Goal: Task Accomplishment & Management: Manage account settings

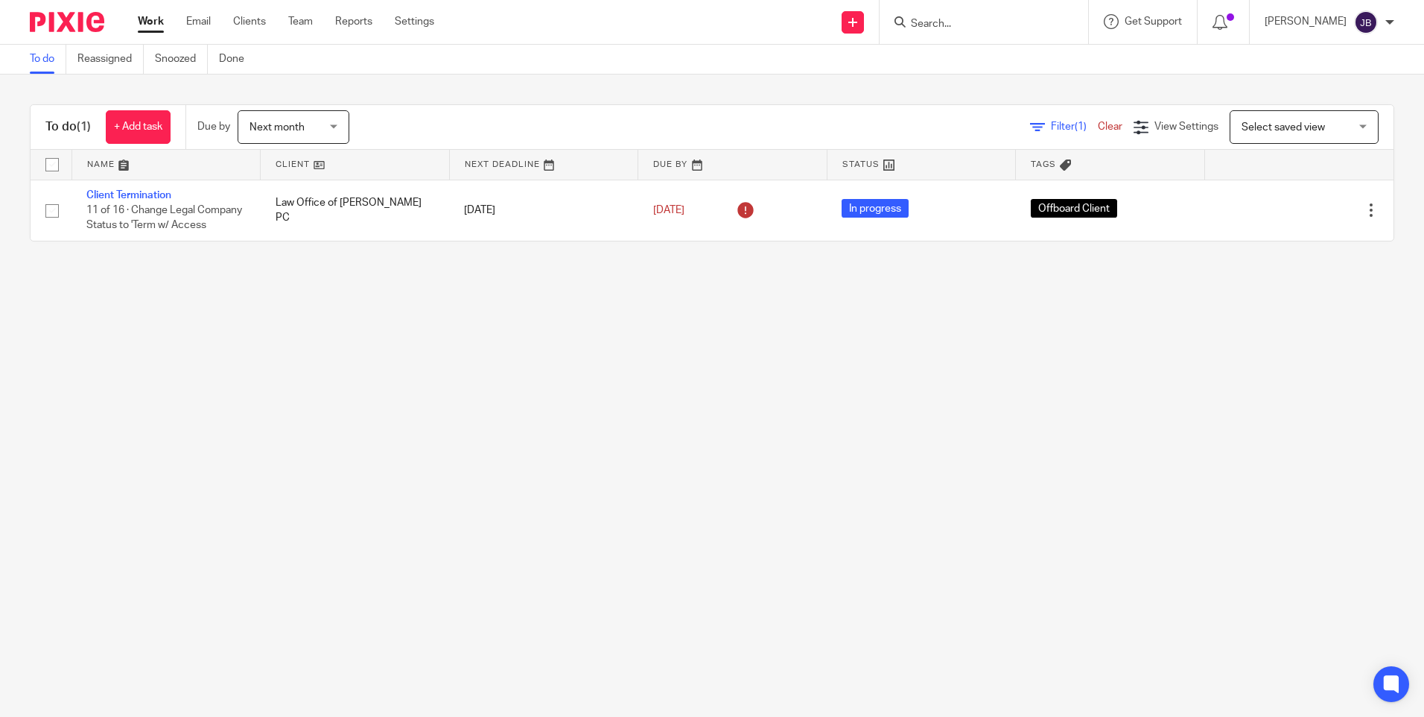
click at [973, 23] on input "Search" at bounding box center [976, 24] width 134 height 13
type input "oz"
click button "submit" at bounding box center [0, 0] width 0 height 0
click at [954, 57] on link at bounding box center [998, 58] width 185 height 22
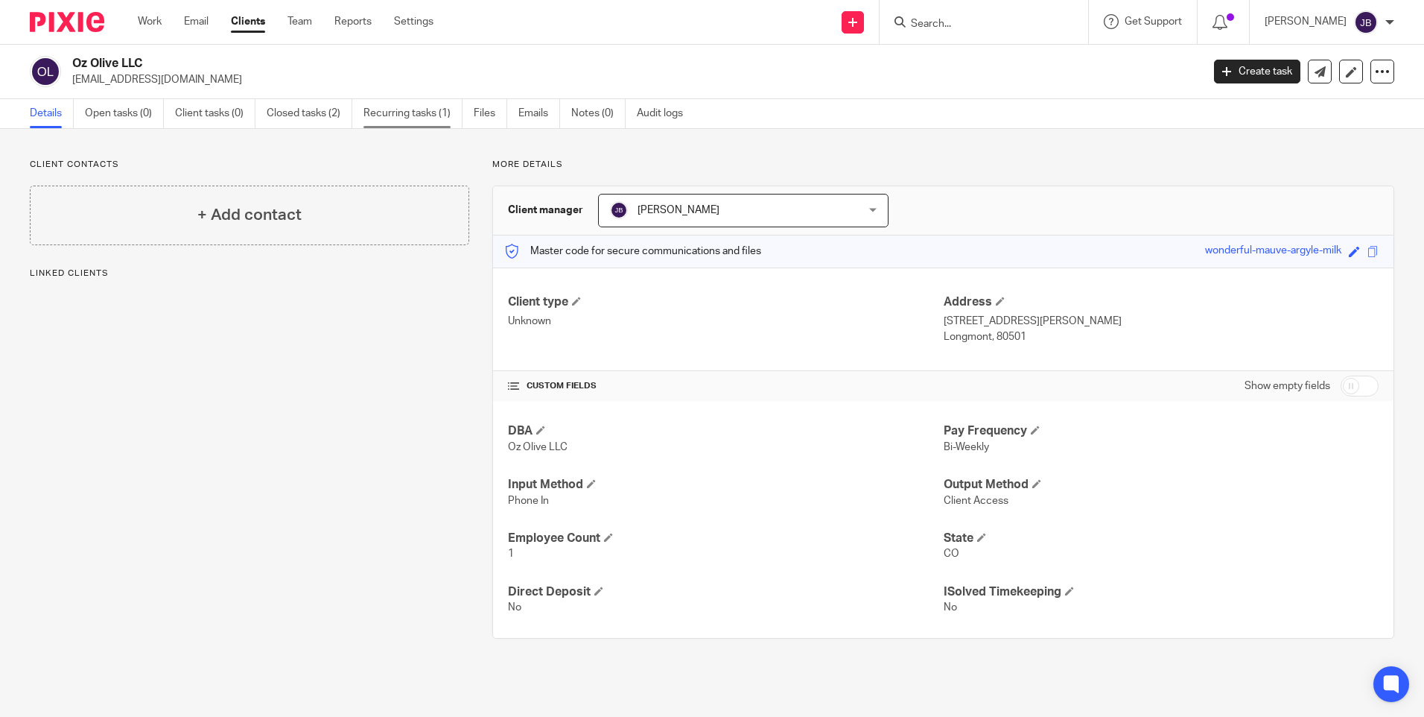
click at [411, 113] on link "Recurring tasks (1)" at bounding box center [412, 113] width 99 height 29
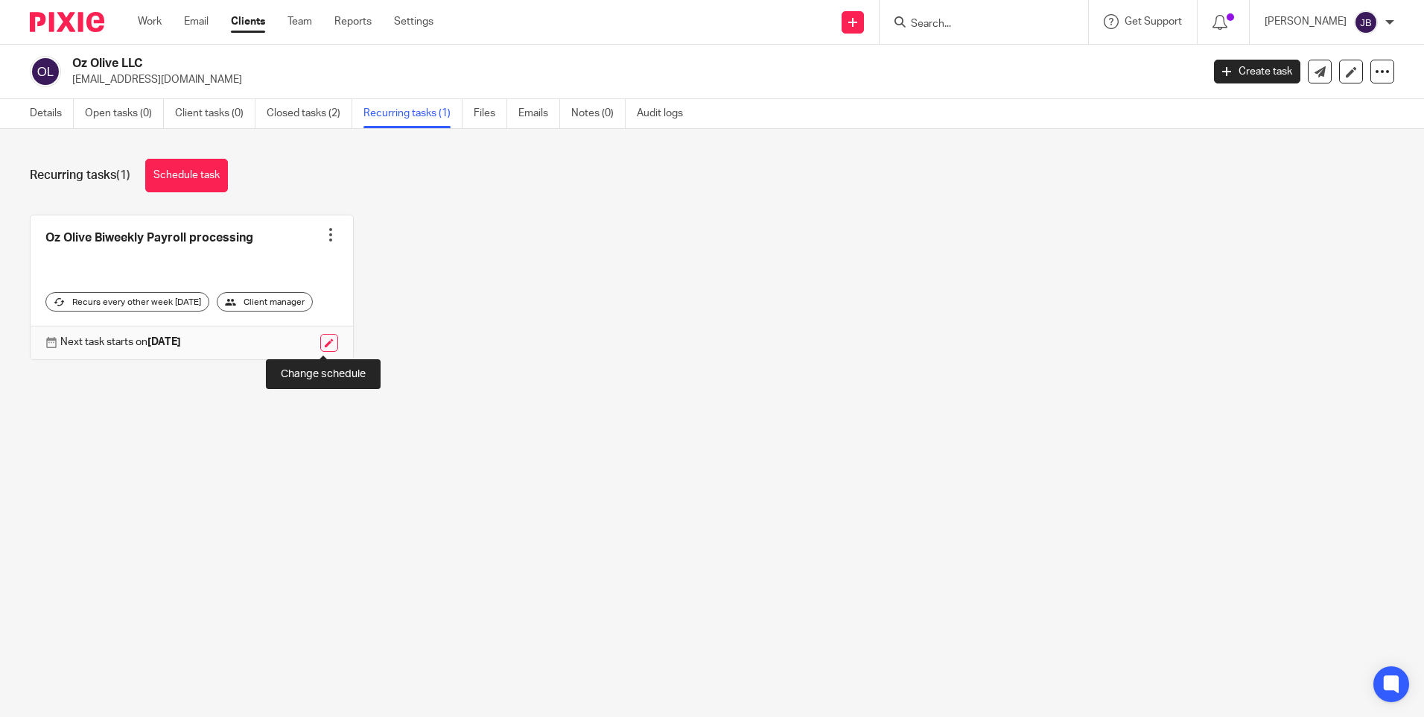
click at [323, 344] on link at bounding box center [329, 343] width 18 height 18
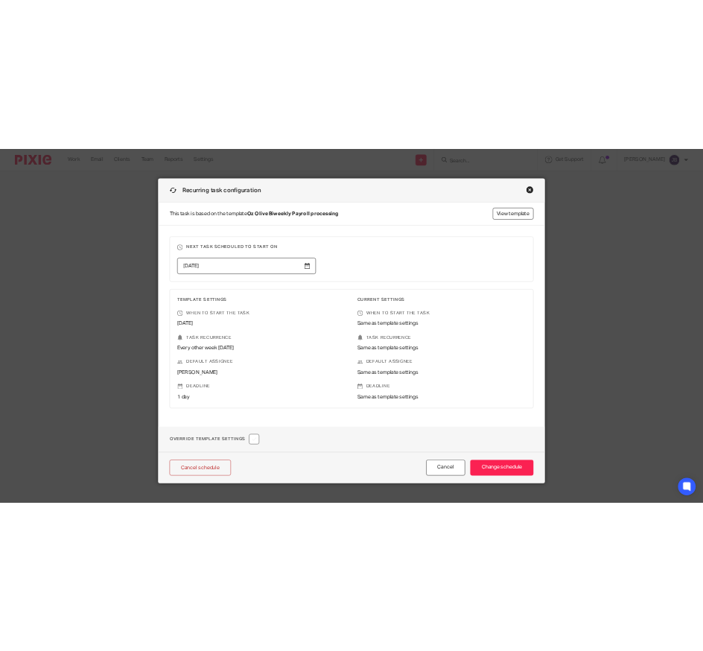
scroll to position [20, 0]
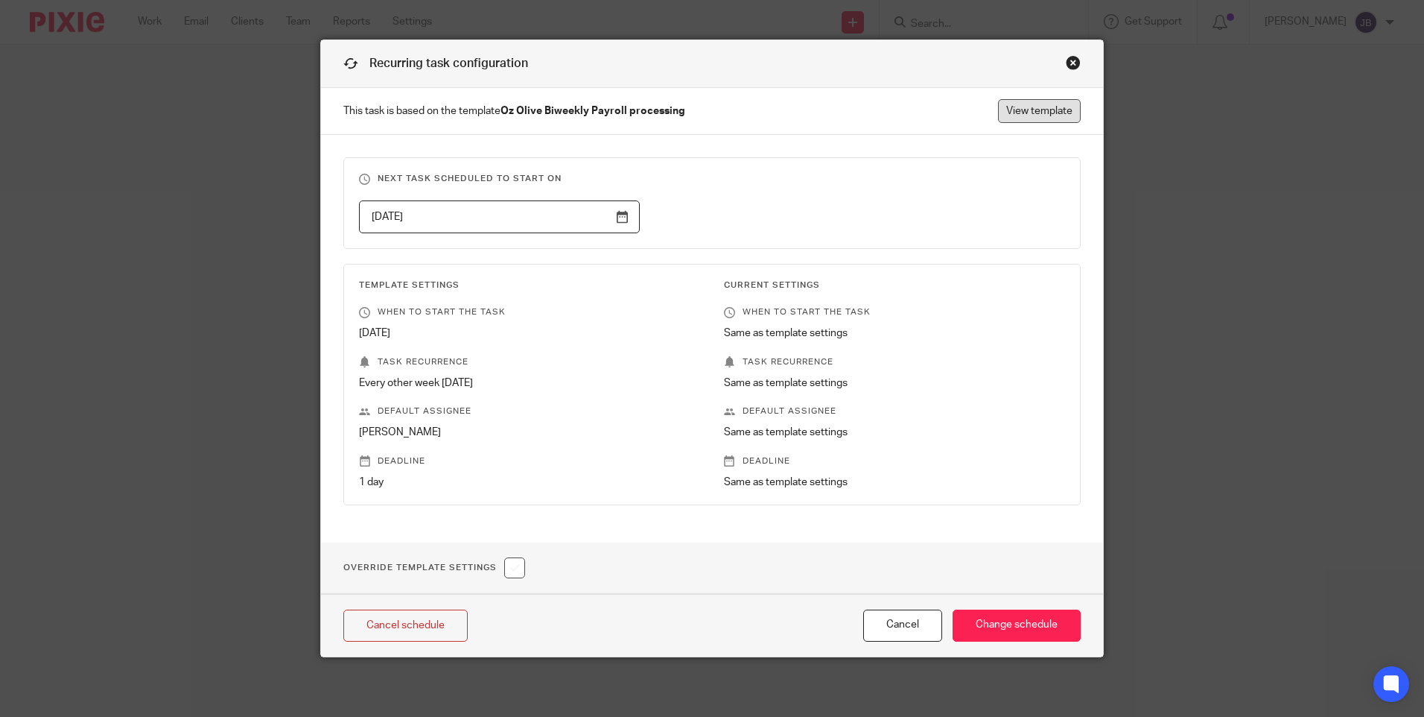
click at [1018, 109] on link "View template" at bounding box center [1039, 111] width 83 height 24
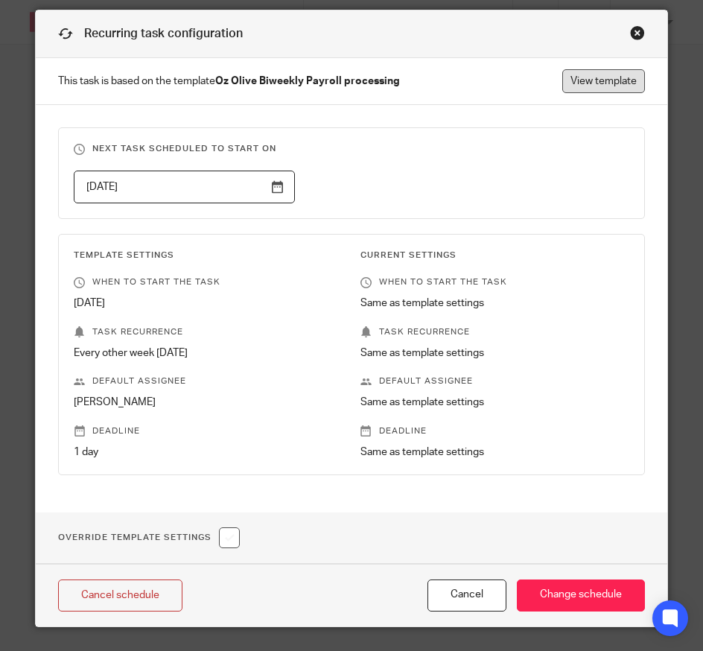
scroll to position [0, 0]
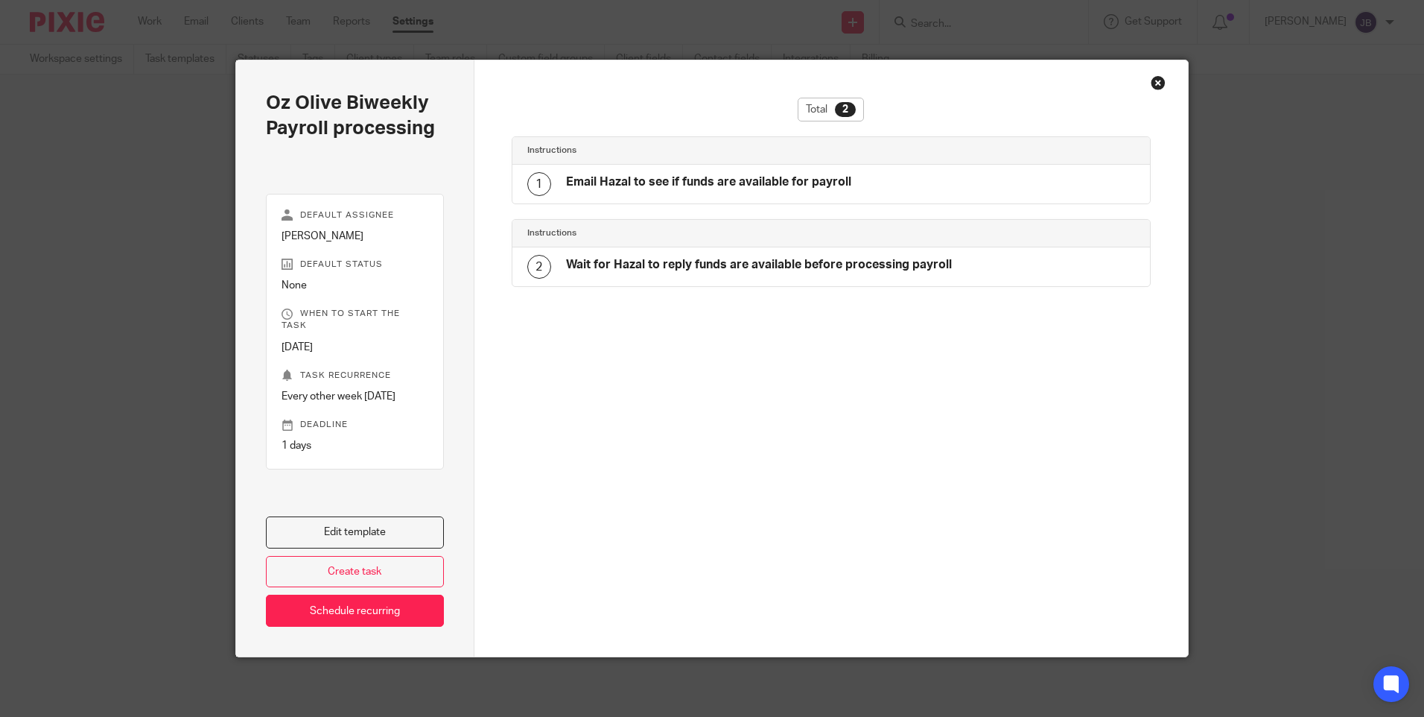
click at [670, 188] on h4 "Email Hazal to see if funds are available for payroll" at bounding box center [708, 182] width 285 height 16
click at [357, 527] on link "Edit template" at bounding box center [355, 532] width 178 height 32
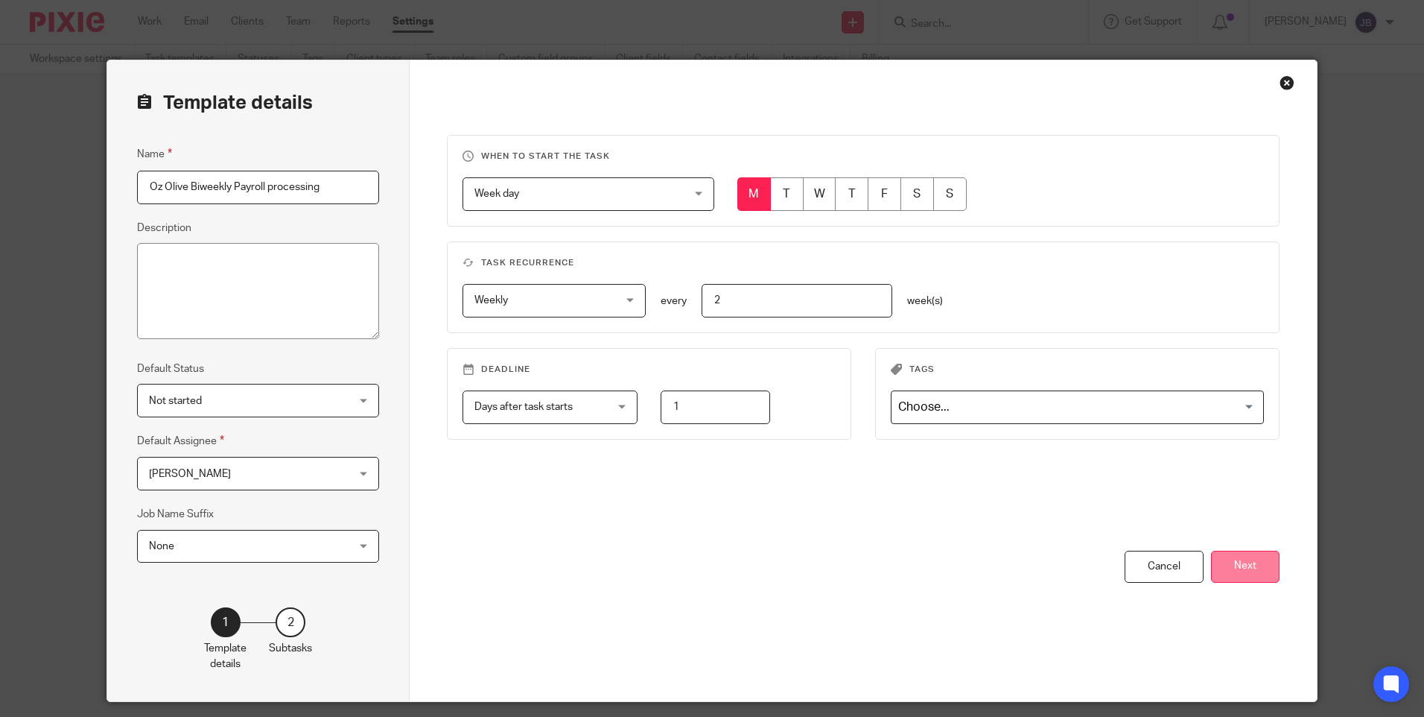
click at [1236, 566] on button "Next" at bounding box center [1245, 566] width 69 height 32
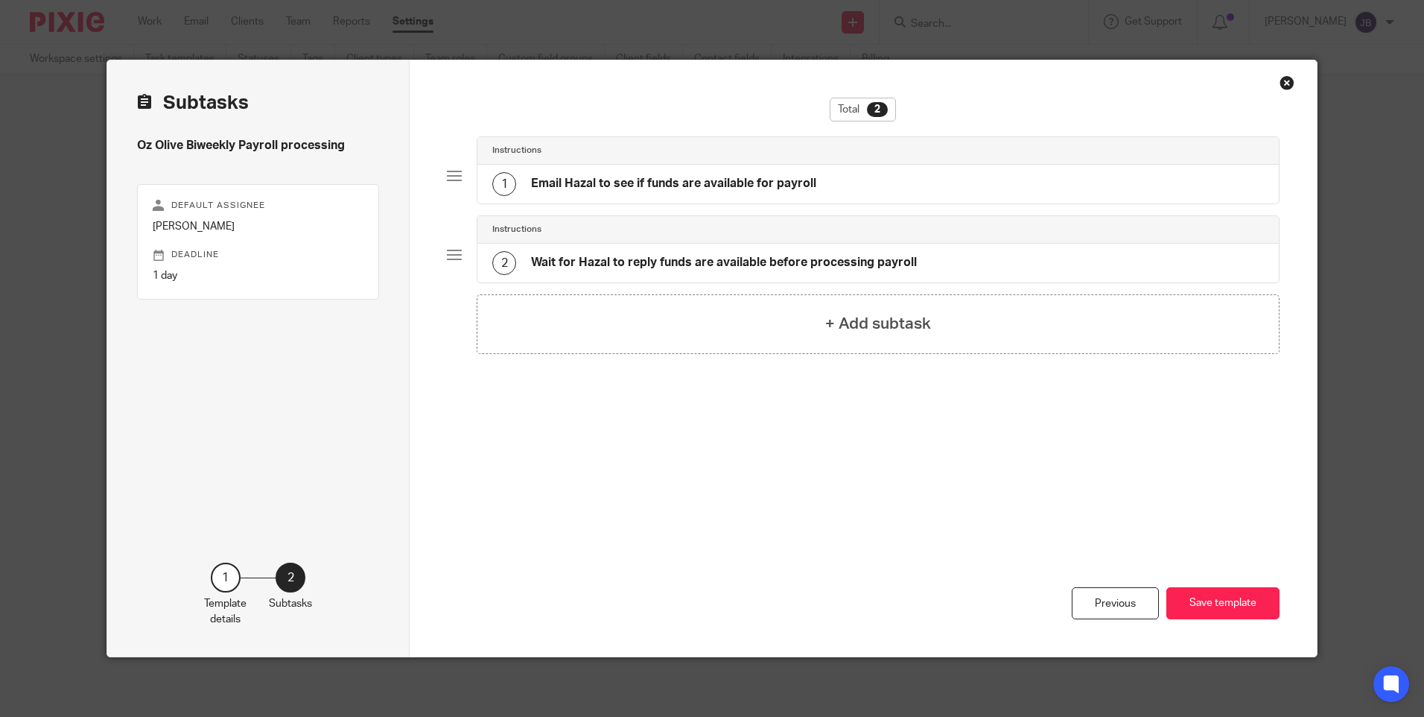
click at [597, 174] on div "1 Email Hazal to see if funds are available for payroll" at bounding box center [654, 184] width 324 height 24
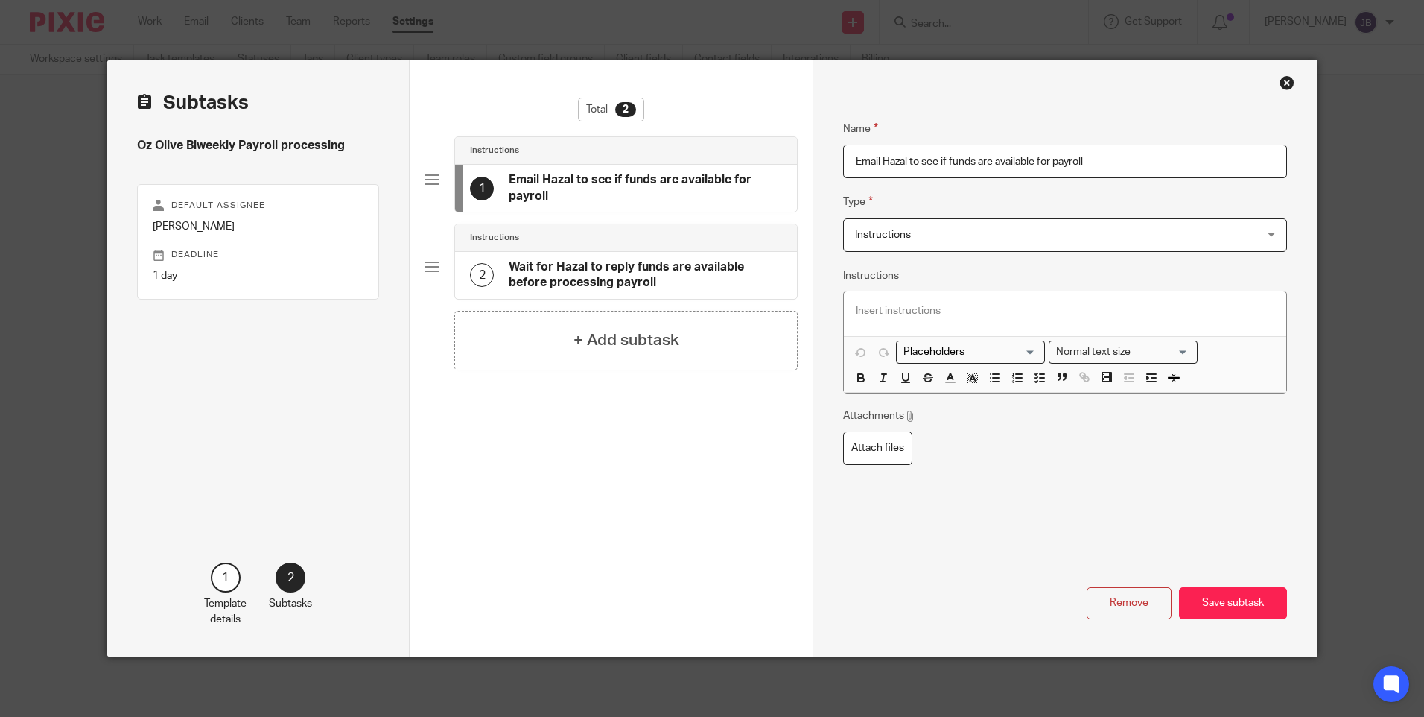
click at [1128, 235] on span "Instructions" at bounding box center [1027, 234] width 345 height 31
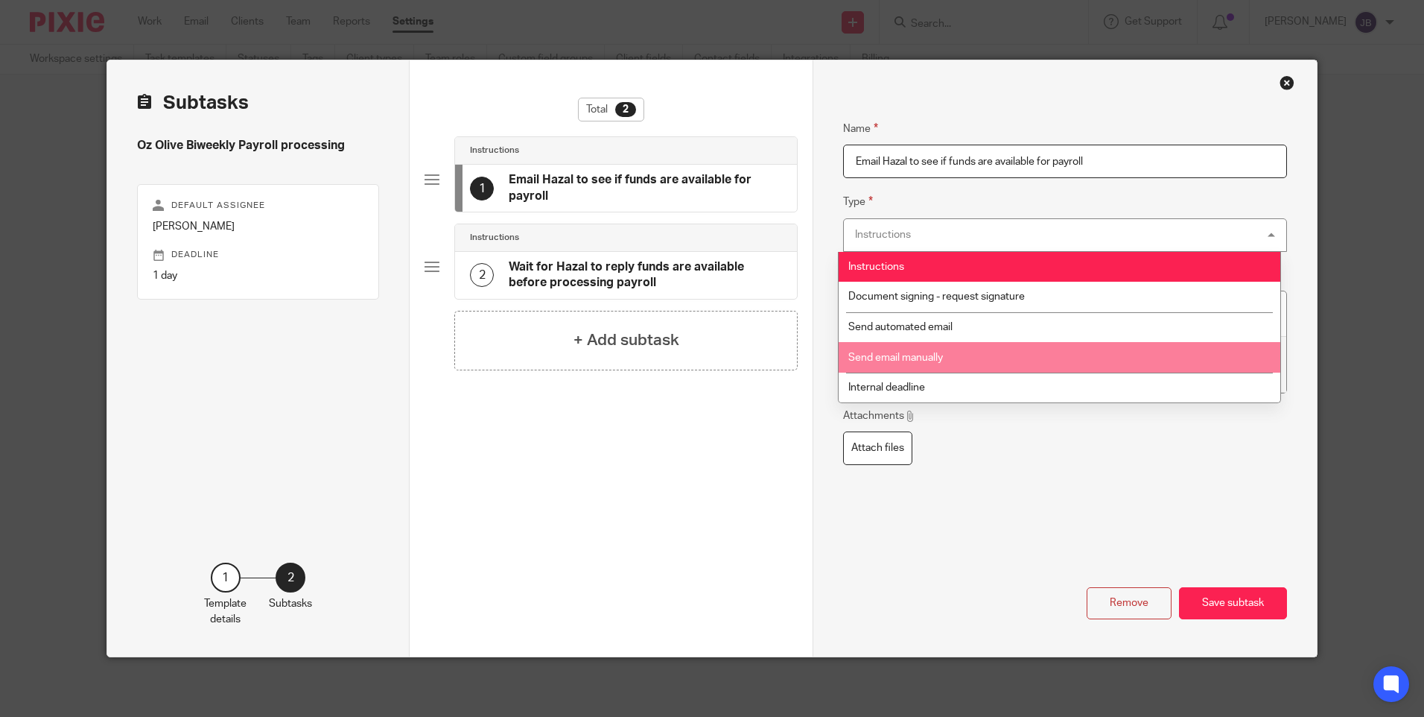
click at [969, 361] on li "Send email manually" at bounding box center [1060, 357] width 442 height 31
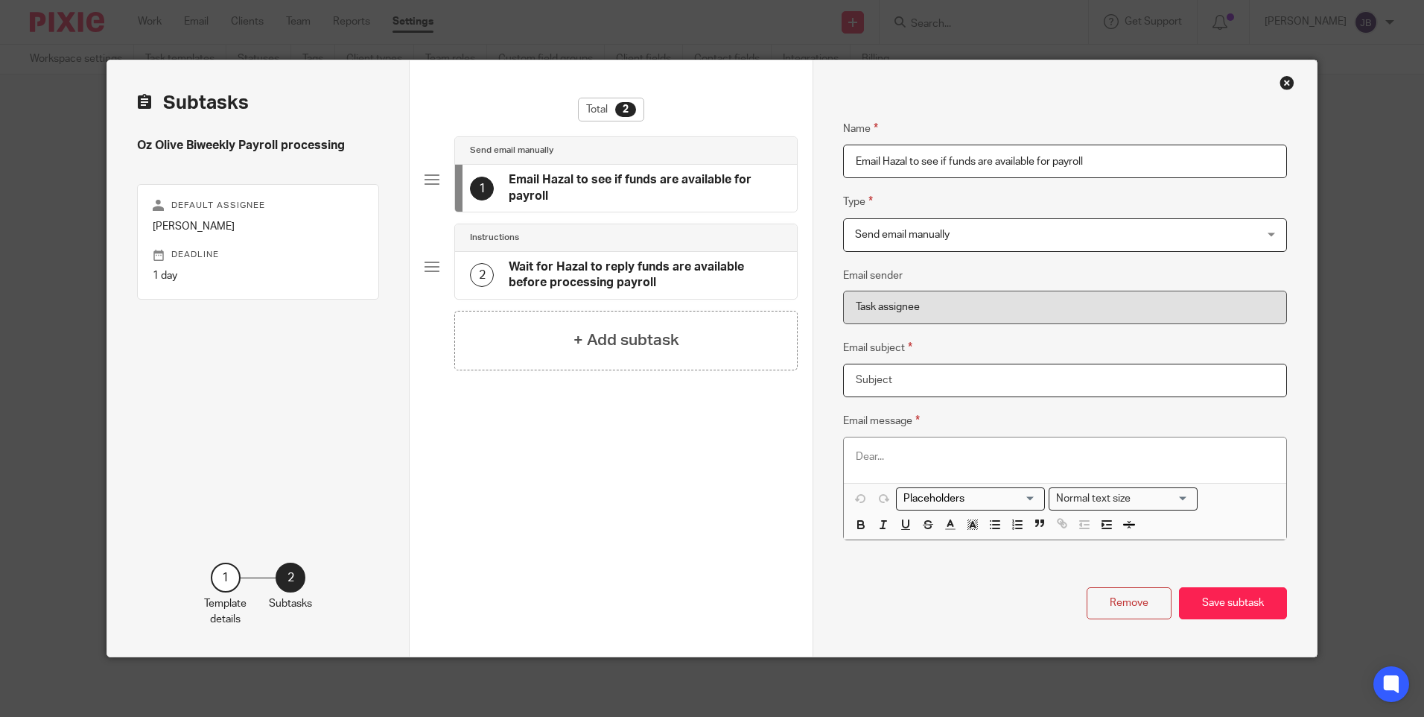
click at [962, 372] on input "Email subject" at bounding box center [1064, 380] width 443 height 34
type input "Oz Olive Payroll"
click at [1241, 608] on button "Save subtask" at bounding box center [1233, 603] width 108 height 32
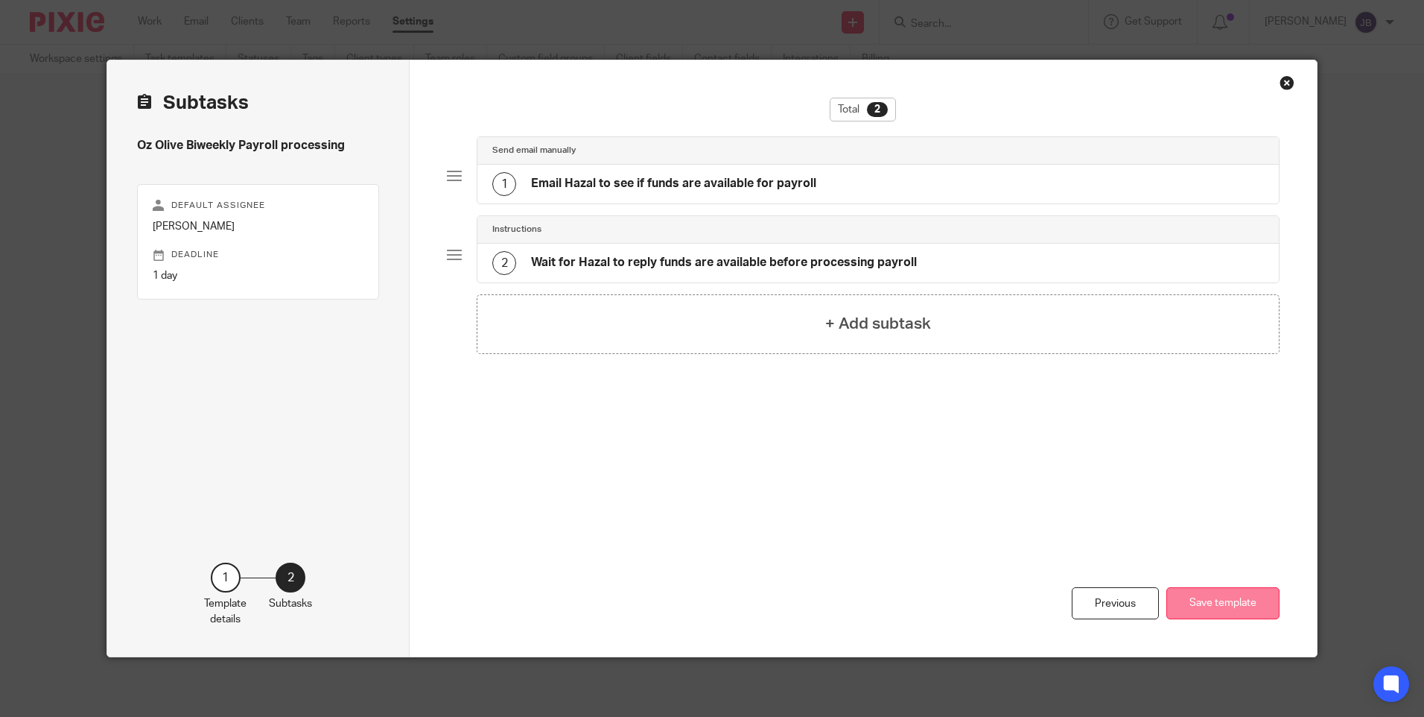
click at [1228, 598] on button "Save template" at bounding box center [1222, 603] width 113 height 32
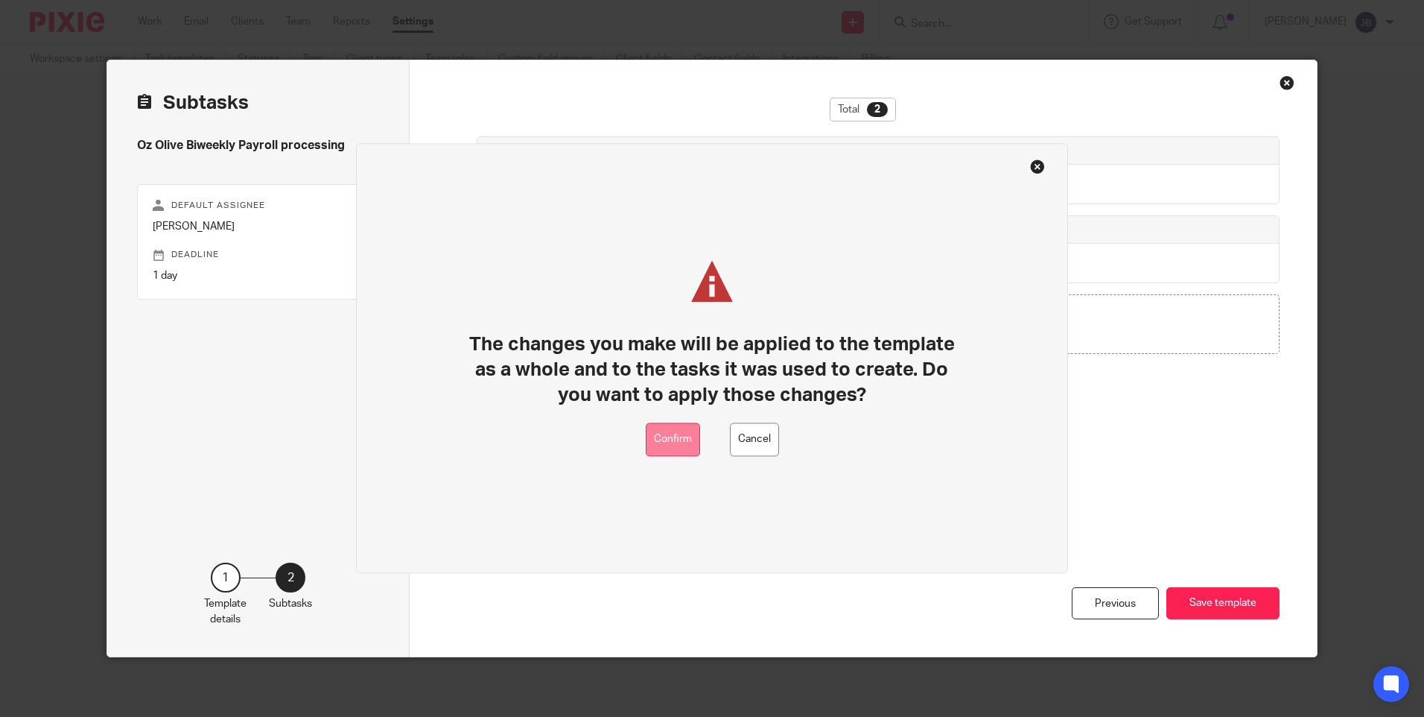
click at [664, 441] on button "Confirm" at bounding box center [673, 440] width 54 height 34
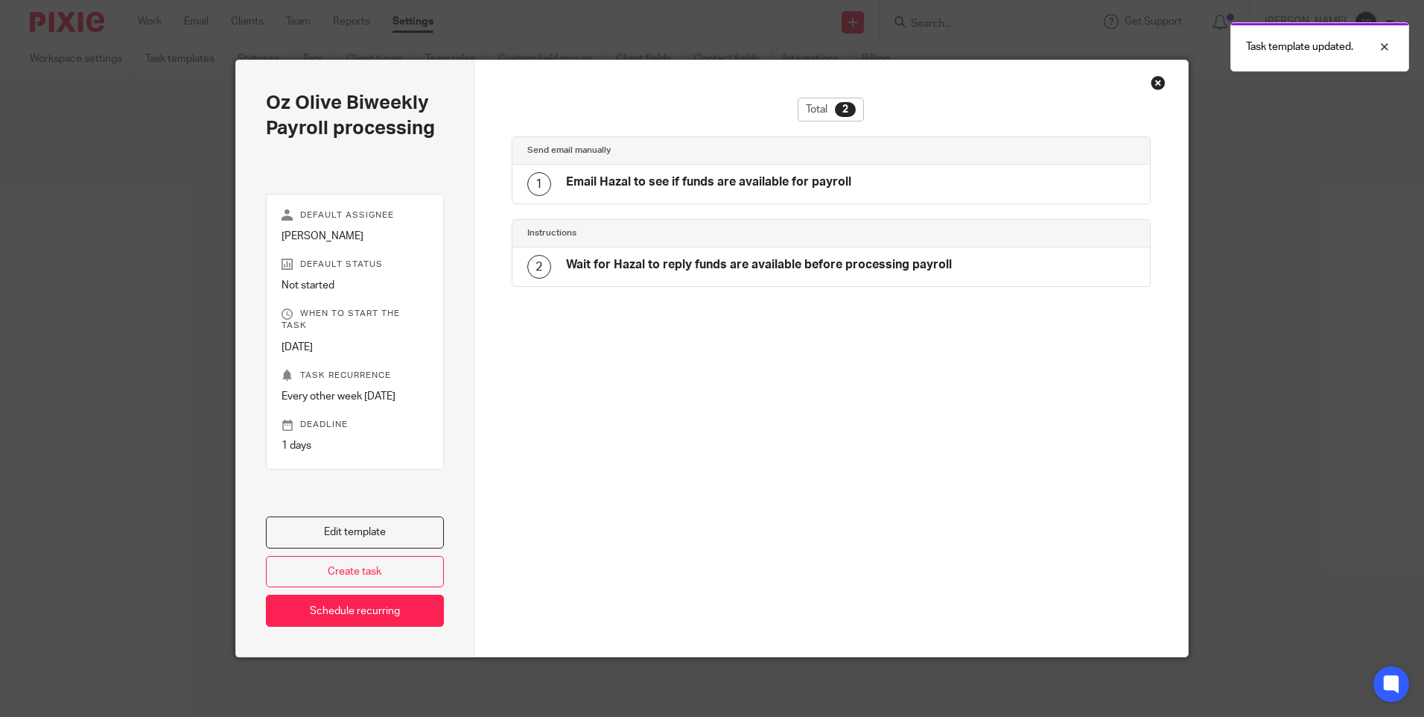
click at [1156, 86] on div "Close this dialog window" at bounding box center [1158, 82] width 15 height 15
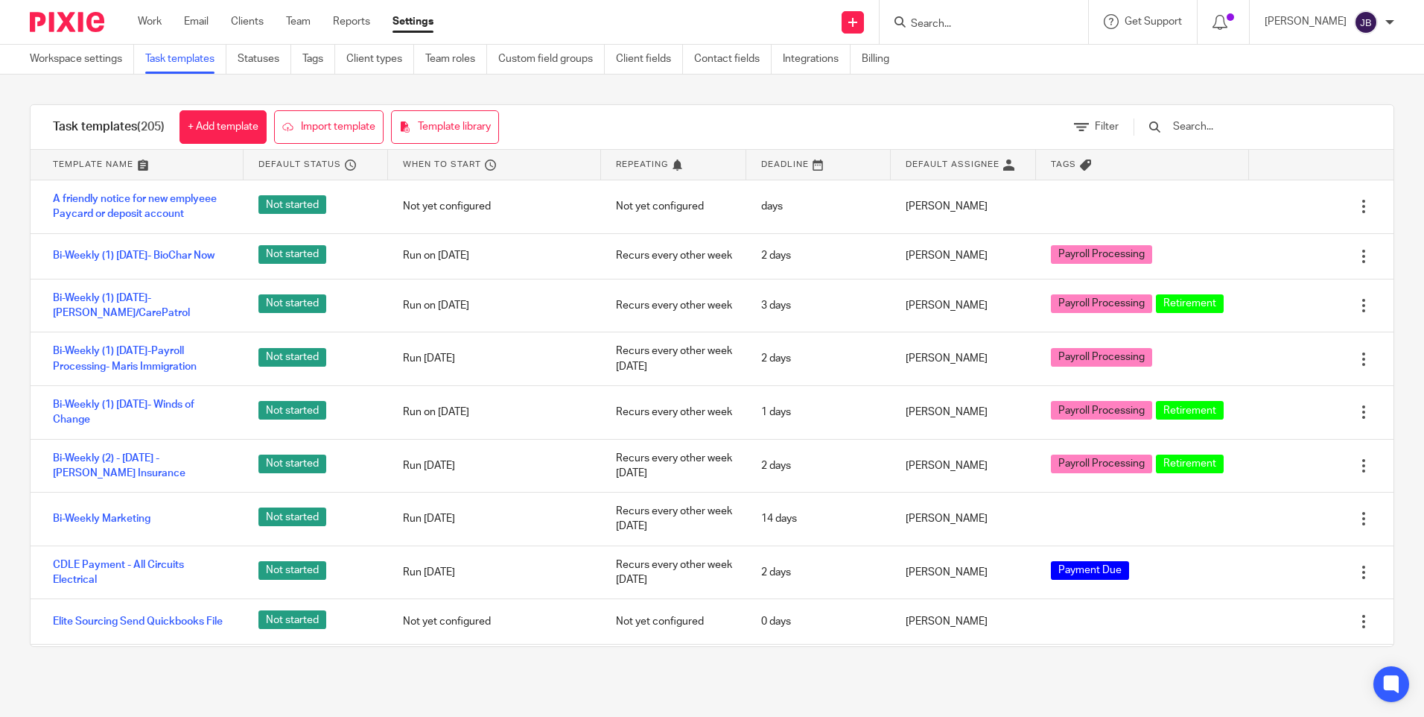
click at [951, 19] on input "Search" at bounding box center [976, 24] width 134 height 13
type input "oz"
click at [964, 58] on link at bounding box center [998, 58] width 185 height 22
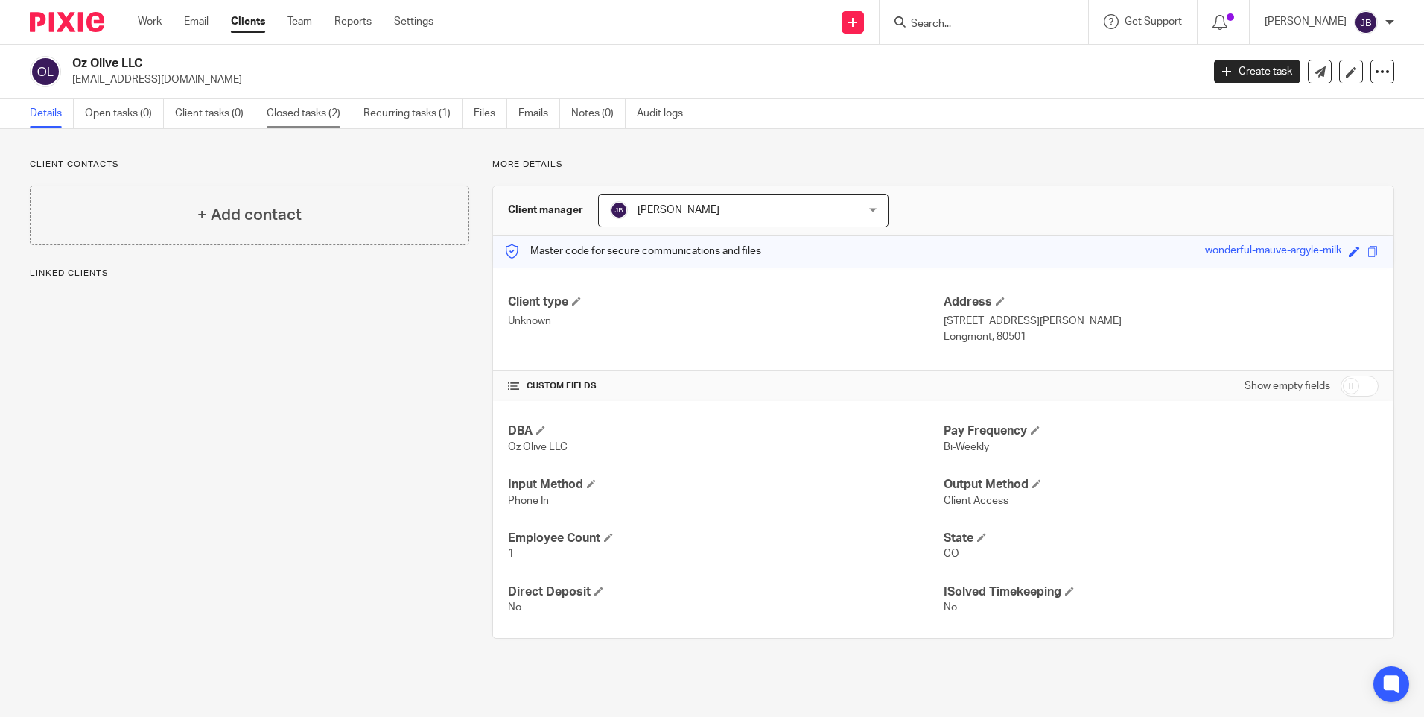
click at [325, 113] on link "Closed tasks (2)" at bounding box center [310, 113] width 86 height 29
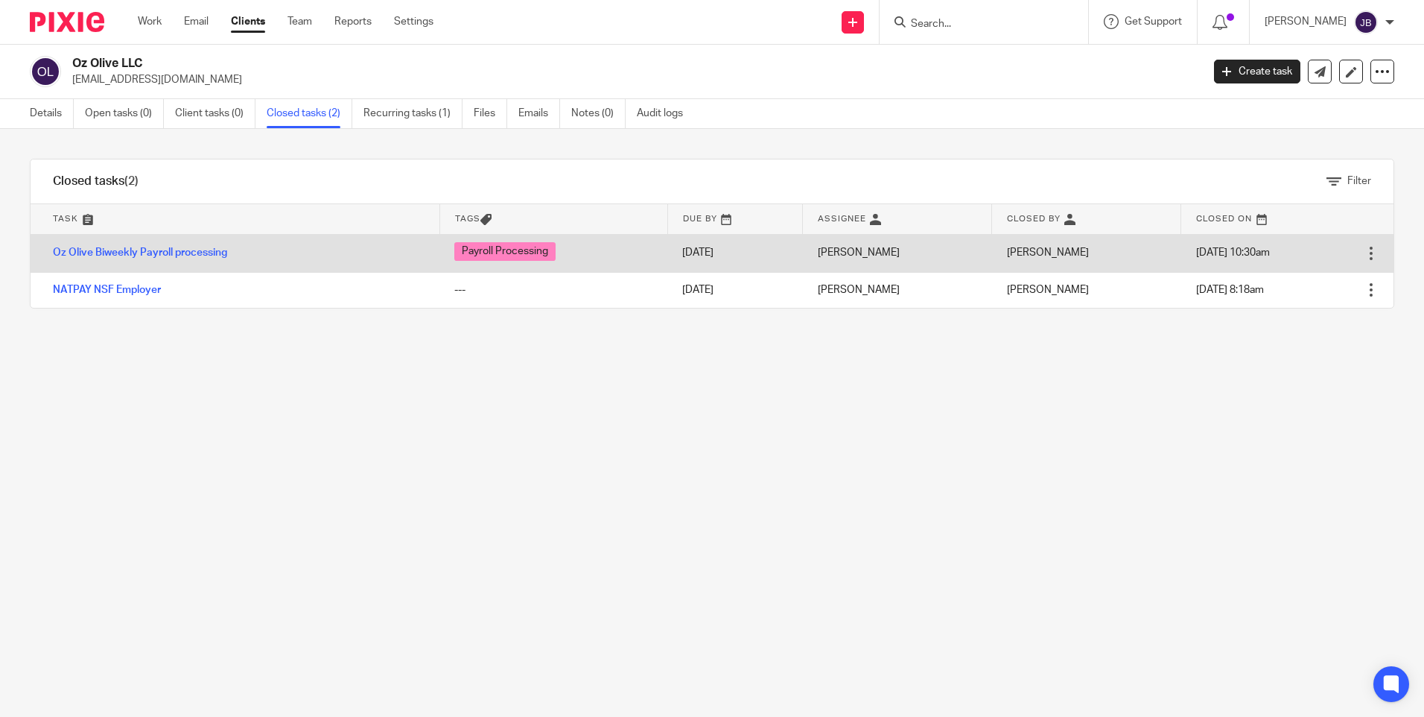
click at [1364, 251] on div at bounding box center [1371, 253] width 15 height 15
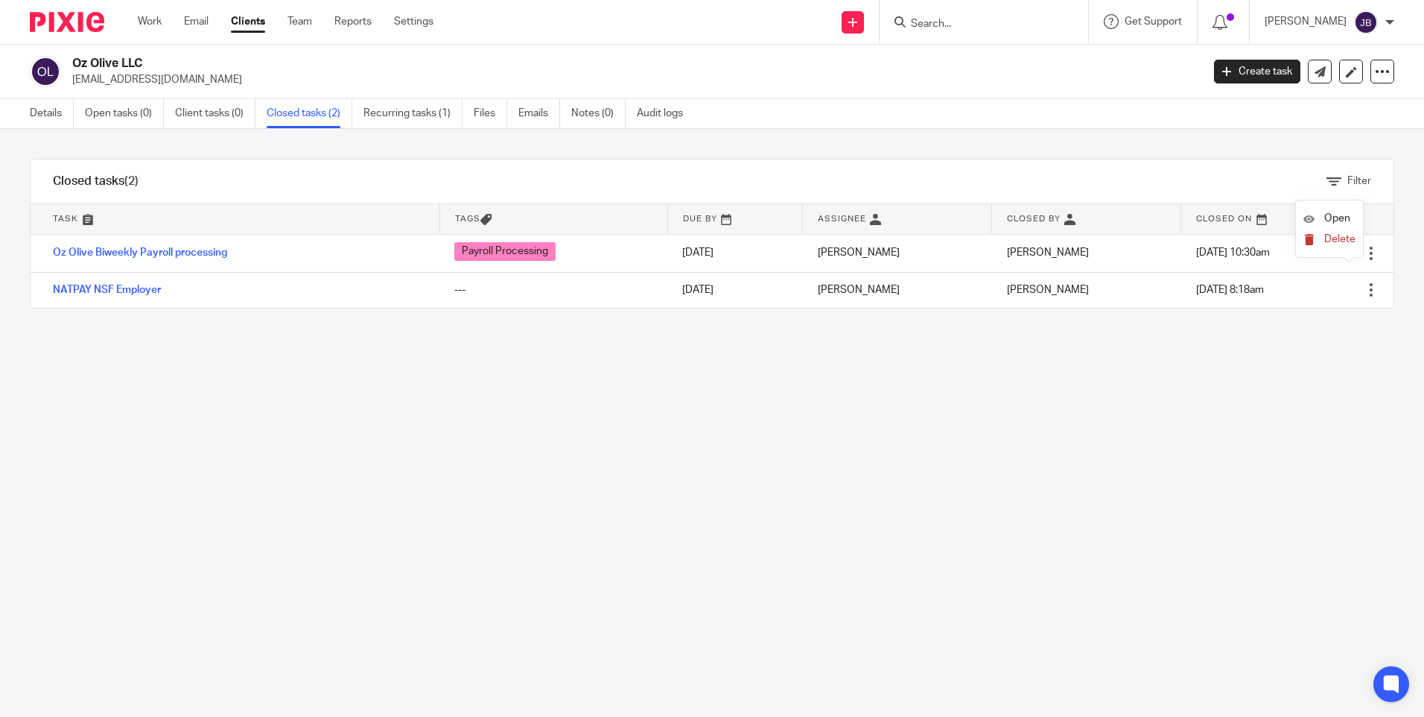
click at [1344, 241] on span "Delete" at bounding box center [1339, 239] width 31 height 10
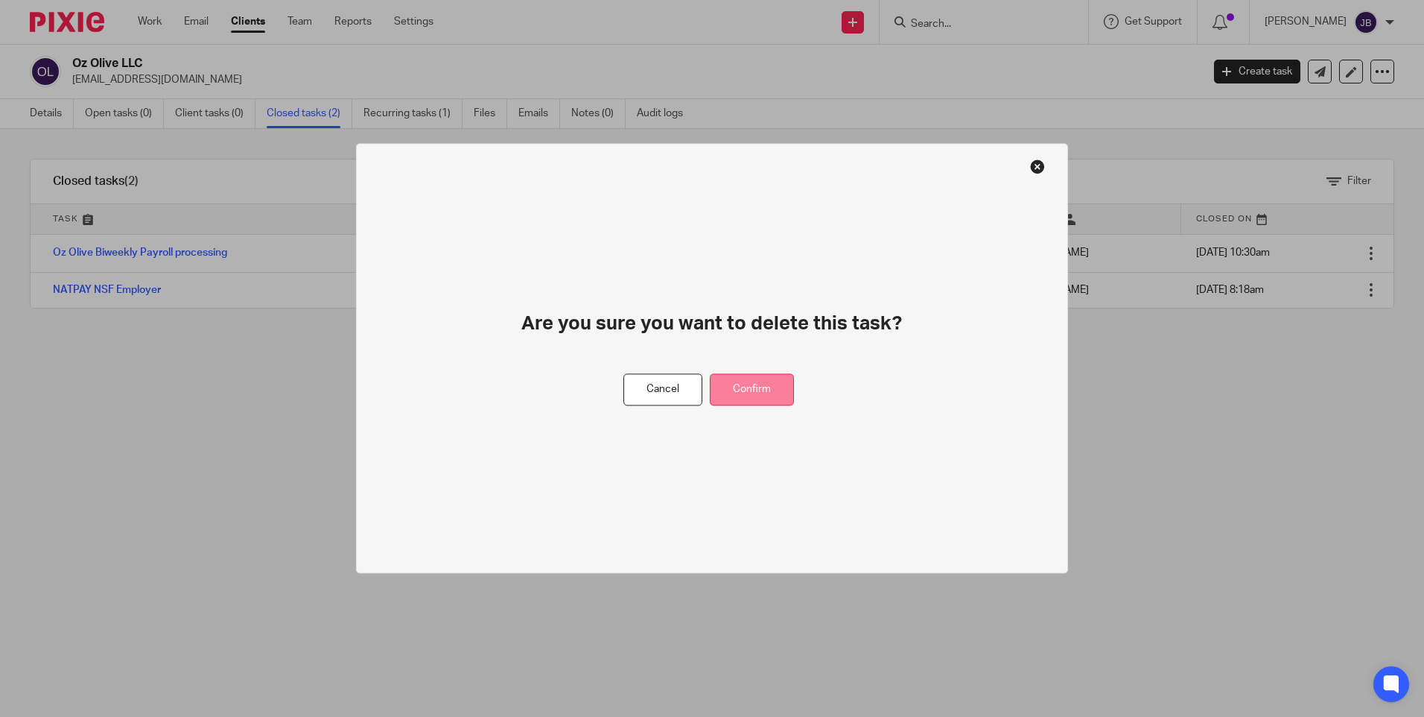
click at [782, 390] on button "Confirm" at bounding box center [752, 390] width 84 height 32
